Goal: Task Accomplishment & Management: Use online tool/utility

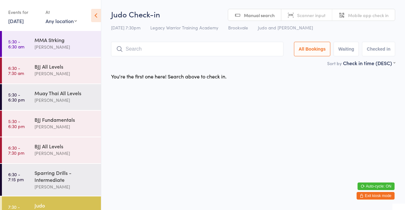
click at [22, 127] on time "5:30 - 6:30 pm" at bounding box center [16, 124] width 16 height 10
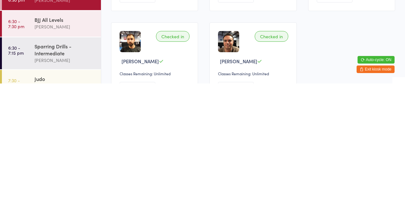
scroll to position [17, 0]
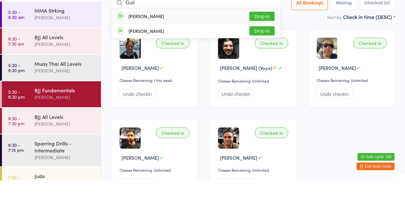
type input "Guil"
click at [259, 49] on button "Drop in" at bounding box center [261, 45] width 25 height 9
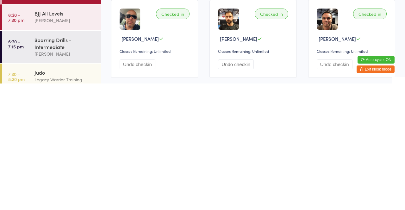
scroll to position [0, 0]
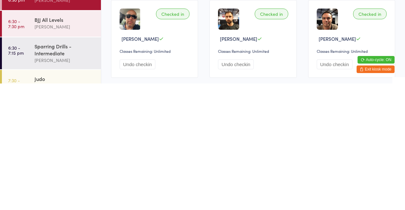
click at [17, 150] on time "6:30 - 7:30 pm" at bounding box center [16, 150] width 16 height 10
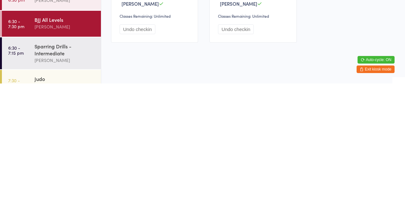
scroll to position [168, 0]
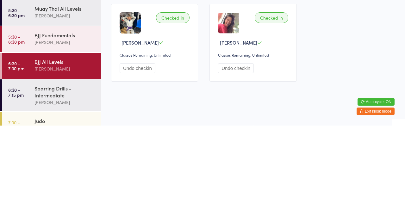
click at [235, 153] on button "Undo checkin" at bounding box center [236, 153] width 36 height 10
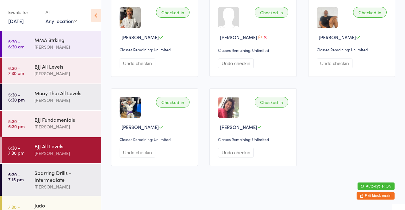
scroll to position [167, 0]
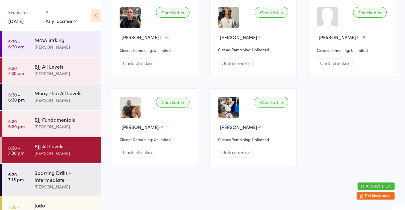
click at [233, 156] on button "Undo checkin" at bounding box center [236, 153] width 36 height 10
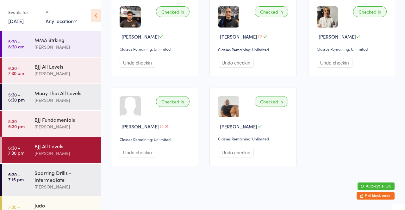
click at [44, 131] on div "BJJ Fundamentals [PERSON_NAME]" at bounding box center [67, 123] width 66 height 25
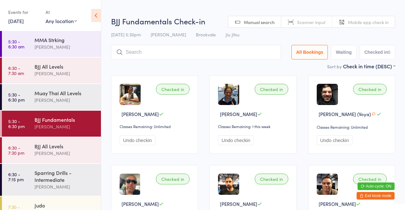
click at [206, 69] on div "Sort by Check in time (DESC) First name (ASC) First name (DESC) Last name (ASC)…" at bounding box center [253, 66] width 284 height 7
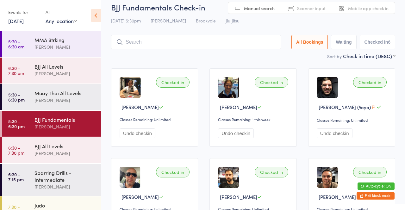
click at [171, 41] on input "search" at bounding box center [196, 42] width 170 height 15
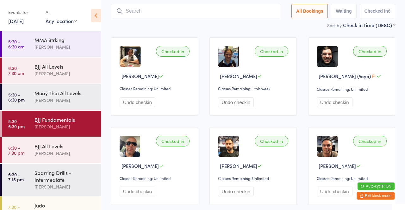
scroll to position [42, 0]
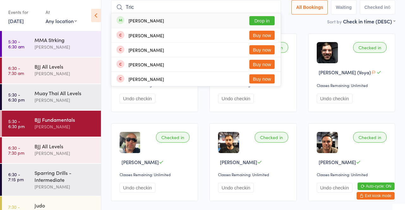
type input "Tric"
click at [266, 20] on button "Drop in" at bounding box center [261, 20] width 25 height 9
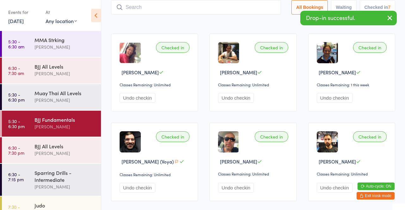
scroll to position [19, 0]
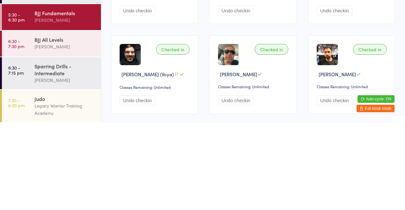
click at [72, 132] on div "[PERSON_NAME]" at bounding box center [64, 133] width 61 height 7
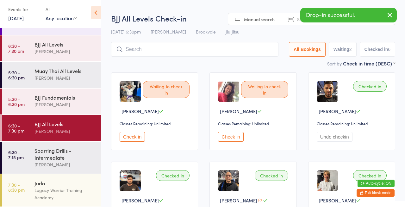
click at [267, 66] on div "Sort by Check in time (DESC) First name (ASC) First name (DESC) Last name (ASC)…" at bounding box center [253, 66] width 284 height 7
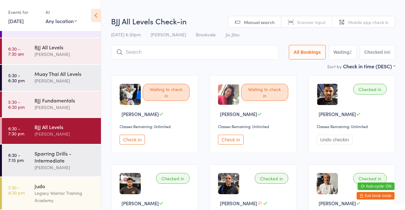
click at [139, 142] on button "Check in" at bounding box center [132, 140] width 25 height 10
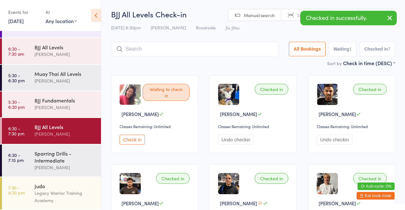
click at [182, 51] on input "search" at bounding box center [194, 49] width 167 height 15
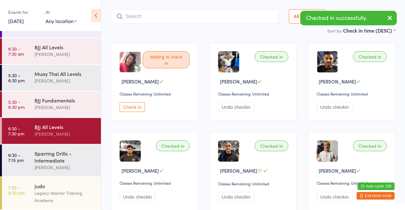
scroll to position [42, 0]
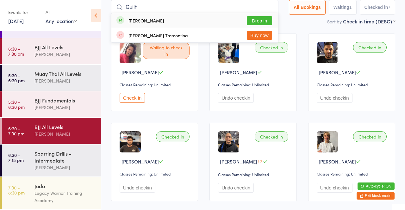
type input "Guilh"
click at [262, 21] on button "Drop in" at bounding box center [259, 20] width 25 height 9
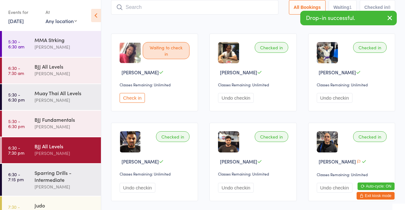
scroll to position [19, 0]
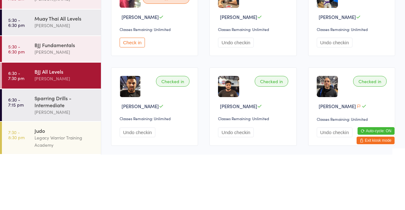
click at [79, 104] on div "[PERSON_NAME]" at bounding box center [64, 107] width 61 height 7
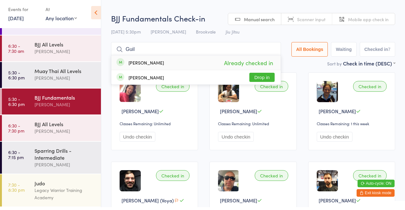
type input "Guil"
click at [301, 70] on div "Checked in [PERSON_NAME] Classes Remaining: Unlimited Undo checkin Checked in […" at bounding box center [253, 204] width 296 height 268
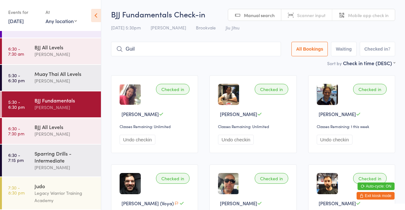
click at [61, 130] on div "BJJ All Levels" at bounding box center [64, 126] width 61 height 7
